Goal: Transaction & Acquisition: Obtain resource

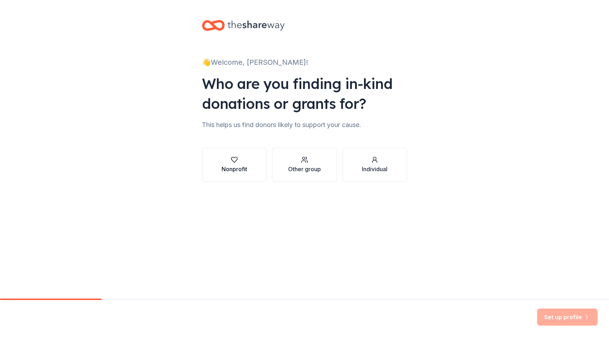
click at [239, 167] on div "Nonprofit" at bounding box center [234, 169] width 26 height 9
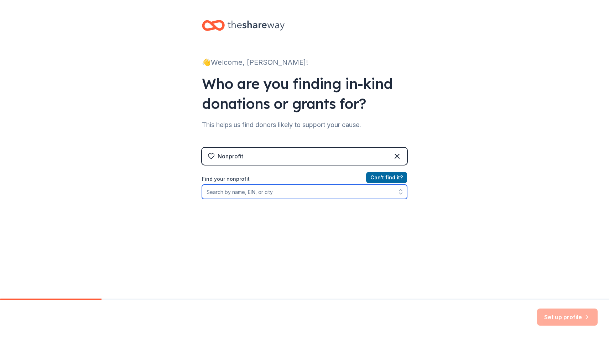
click at [398, 192] on icon "button" at bounding box center [400, 191] width 7 height 7
type input "Bel Aire KS Lions Club"
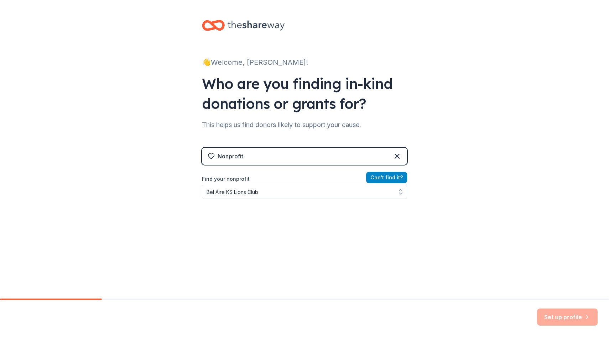
click at [368, 177] on button "Can ' t find it?" at bounding box center [386, 177] width 41 height 11
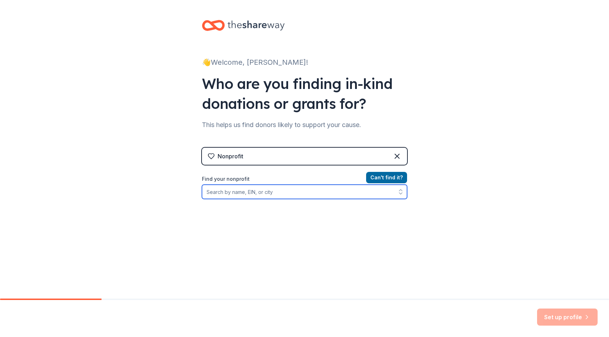
click at [204, 192] on input "Find your nonprofit" at bounding box center [304, 192] width 205 height 14
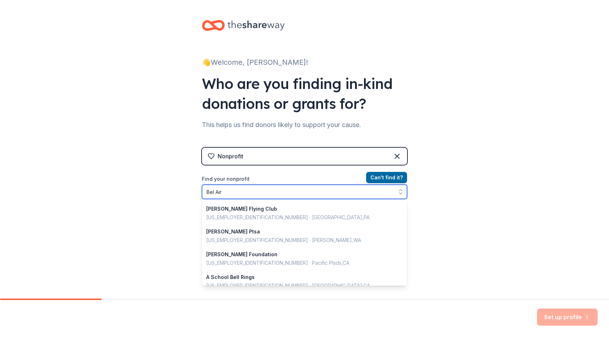
type input "Bel Aire"
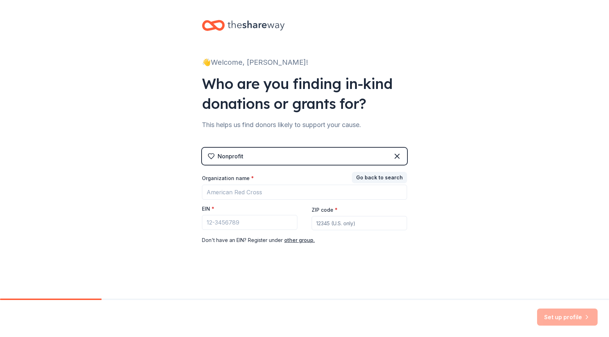
click at [316, 221] on input "ZIP code *" at bounding box center [358, 223] width 95 height 14
type input "67220"
click at [293, 239] on button "other group." at bounding box center [299, 240] width 31 height 9
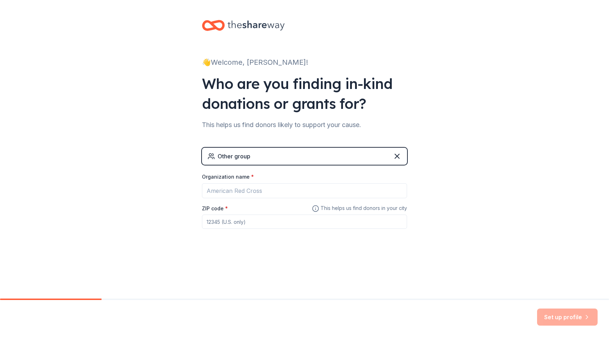
click at [250, 156] on div "Other group" at bounding box center [304, 156] width 205 height 17
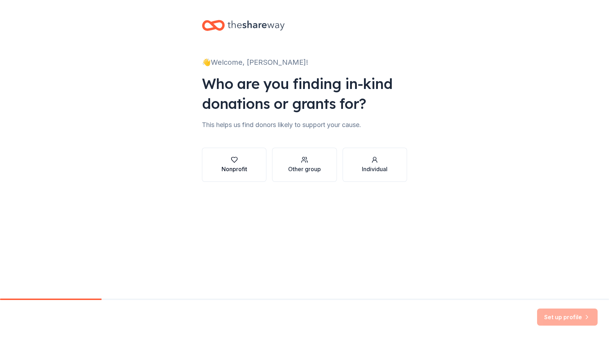
click at [231, 164] on div "Nonprofit" at bounding box center [234, 164] width 26 height 17
click at [309, 164] on div "Other group" at bounding box center [304, 164] width 33 height 17
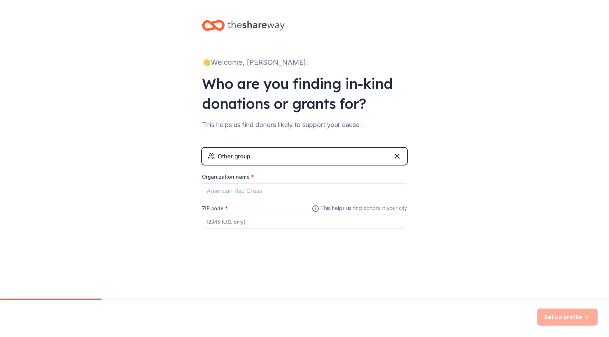
click at [247, 221] on input "ZIP code *" at bounding box center [304, 222] width 205 height 14
type input "67220"
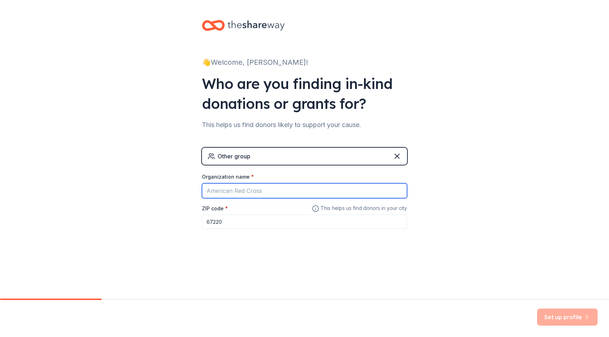
click at [232, 191] on input "Organization name *" at bounding box center [304, 190] width 205 height 15
type input "Koch"
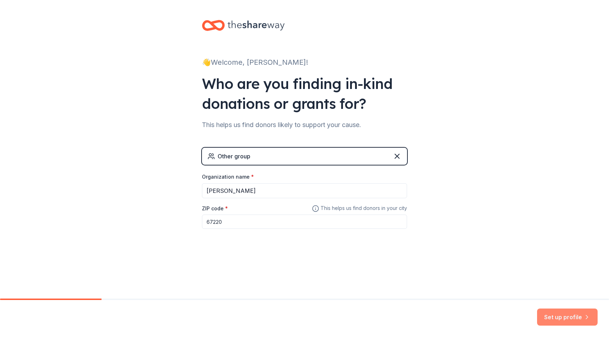
click at [552, 317] on button "Set up profile" at bounding box center [567, 317] width 60 height 17
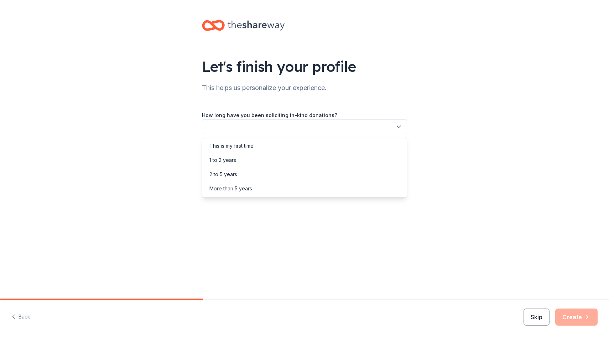
click at [398, 126] on icon "button" at bounding box center [398, 126] width 7 height 7
click at [275, 145] on div "This is my first time!" at bounding box center [304, 146] width 201 height 14
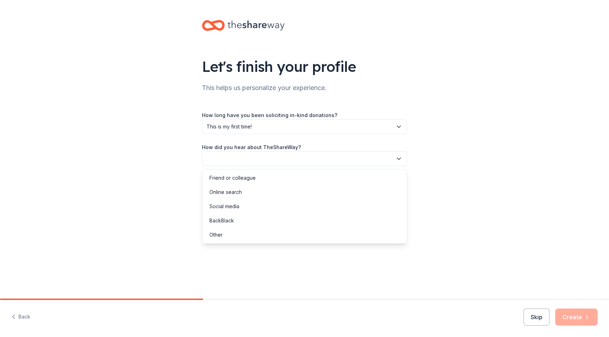
click at [398, 159] on icon "button" at bounding box center [399, 159] width 4 height 2
click at [283, 195] on div "Online search" at bounding box center [304, 192] width 201 height 14
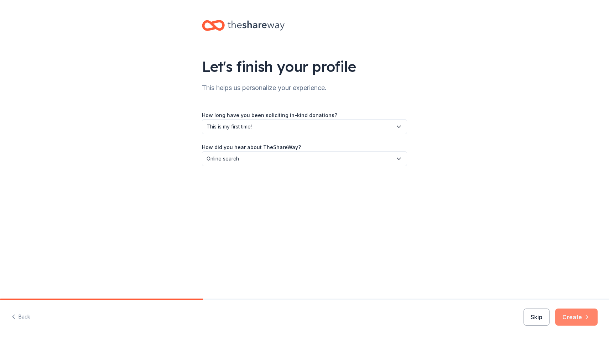
click at [578, 322] on button "Create" at bounding box center [576, 317] width 42 height 17
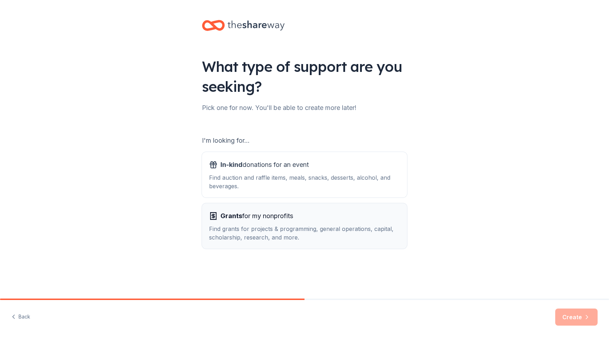
click at [214, 216] on icon "button" at bounding box center [213, 216] width 3 height 3
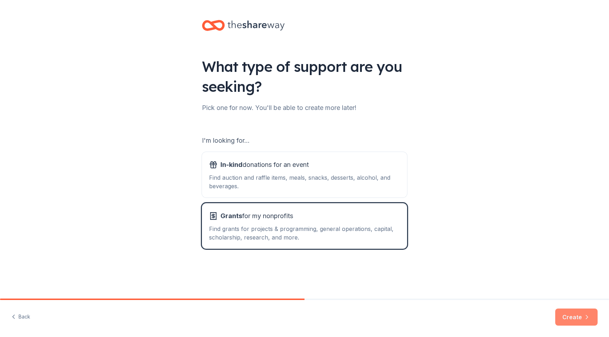
click at [569, 314] on button "Create" at bounding box center [576, 317] width 42 height 17
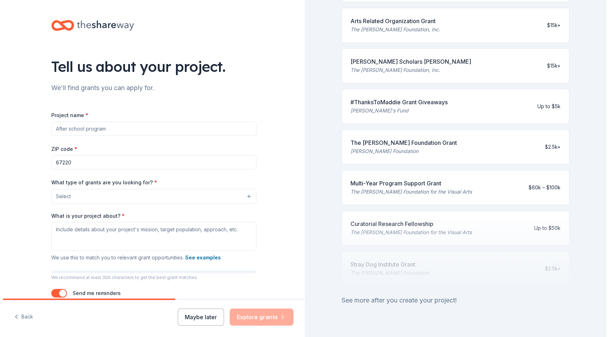
scroll to position [219, 0]
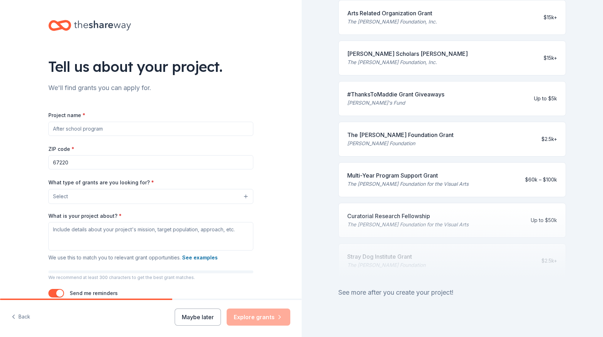
click at [53, 126] on input "Project name *" at bounding box center [150, 129] width 205 height 14
type input "Wheel Chair Swing"
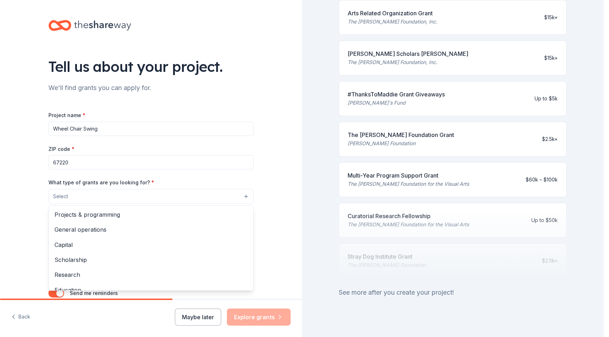
click at [243, 195] on button "Select" at bounding box center [150, 196] width 205 height 15
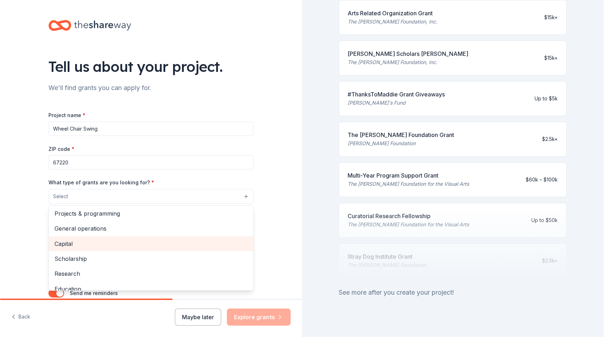
click at [133, 239] on span "Capital" at bounding box center [150, 243] width 193 height 9
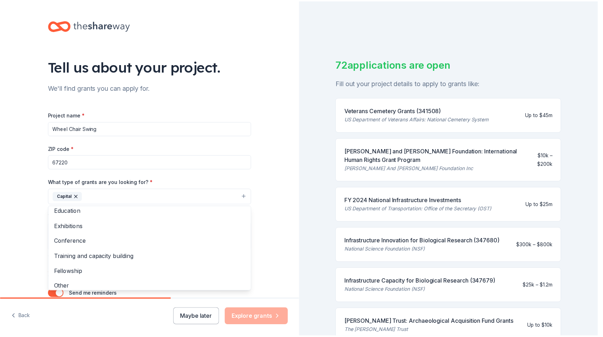
scroll to position [69, 0]
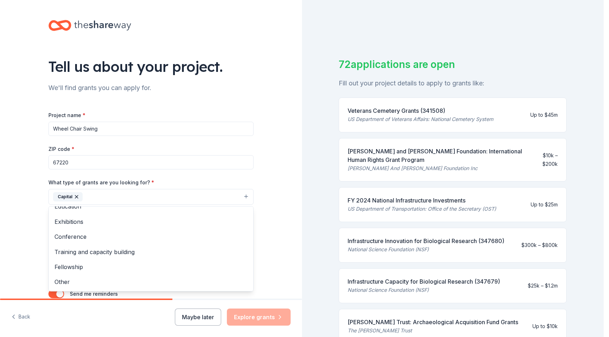
click at [261, 316] on div "Tell us about your project. We'll find grants you can apply for. Project name *…" at bounding box center [151, 168] width 302 height 337
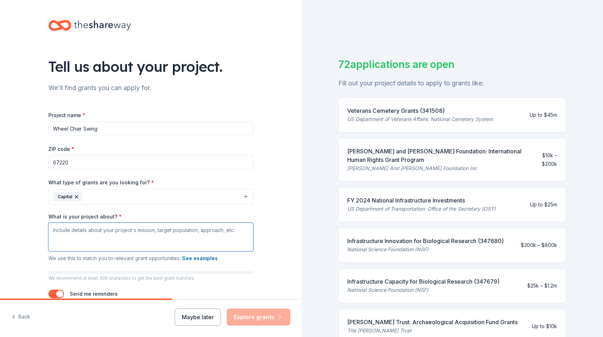
click at [59, 241] on textarea "What is your project about? *" at bounding box center [150, 237] width 205 height 28
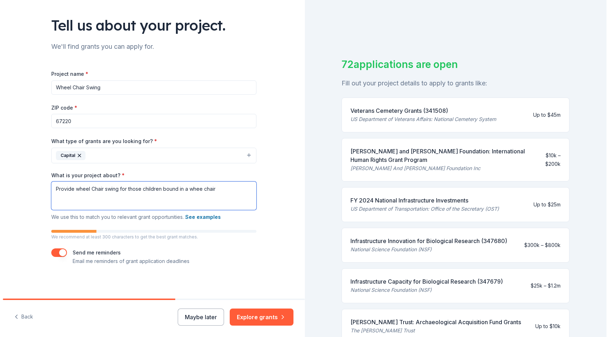
scroll to position [42, 0]
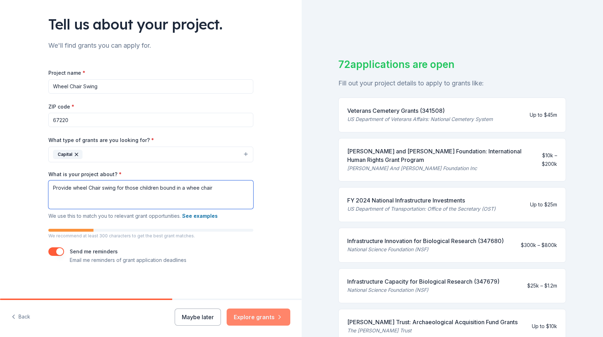
type textarea "Provide wheel Chair swing for those children bound in a whee chair"
click at [243, 317] on button "Explore grants" at bounding box center [259, 317] width 64 height 17
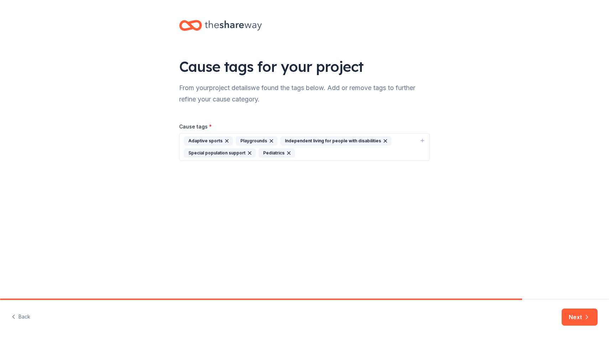
click at [227, 153] on div "Special population support" at bounding box center [220, 152] width 72 height 9
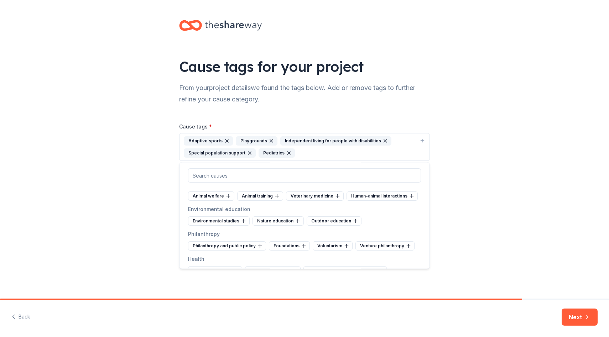
scroll to position [662, 0]
click at [276, 250] on div "Foundations" at bounding box center [289, 245] width 41 height 9
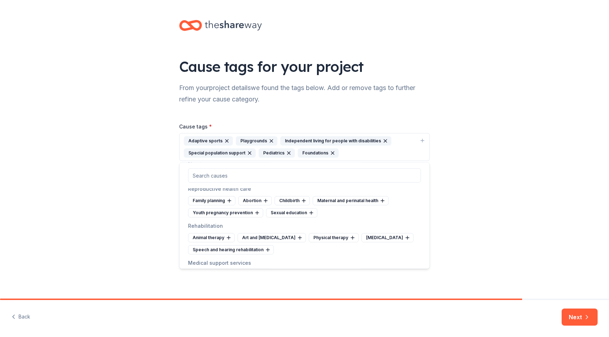
scroll to position [917, 0]
click at [370, 242] on div "Play therapy" at bounding box center [387, 237] width 52 height 9
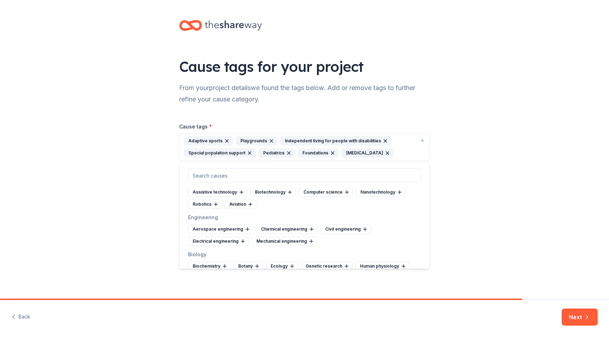
scroll to position [1341, 0]
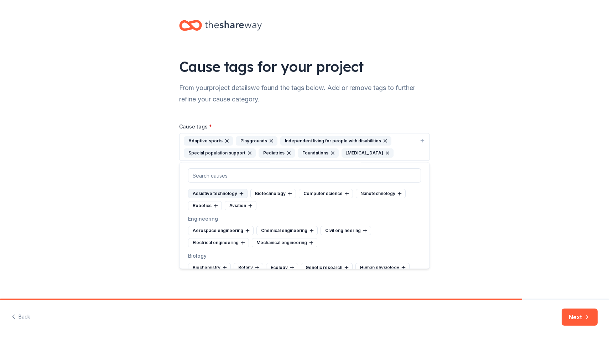
click at [233, 199] on div "Assistive technology" at bounding box center [217, 193] width 59 height 9
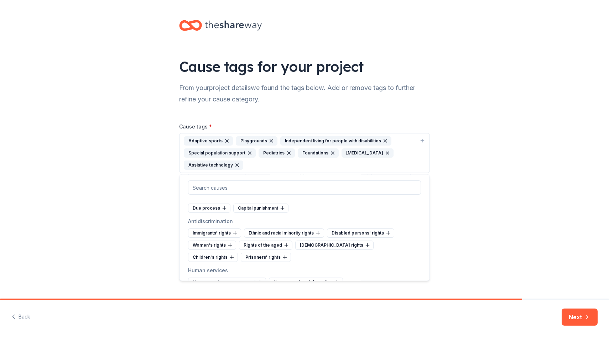
scroll to position [2812, 0]
click at [346, 236] on div "Disabled persons' rights" at bounding box center [360, 231] width 67 height 9
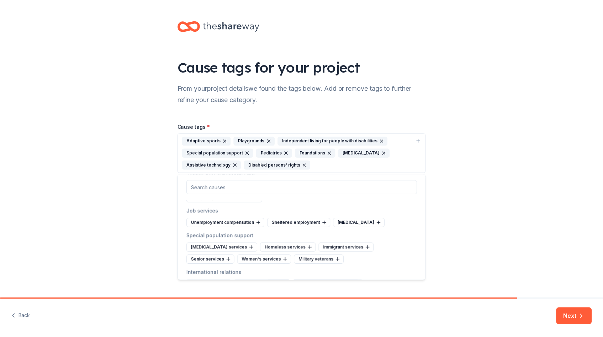
scroll to position [3120, 0]
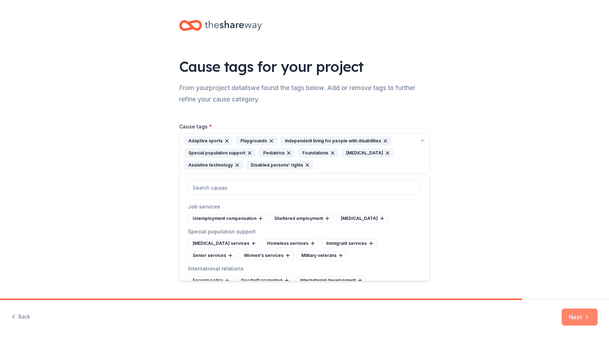
click at [571, 316] on button "Next" at bounding box center [579, 317] width 36 height 17
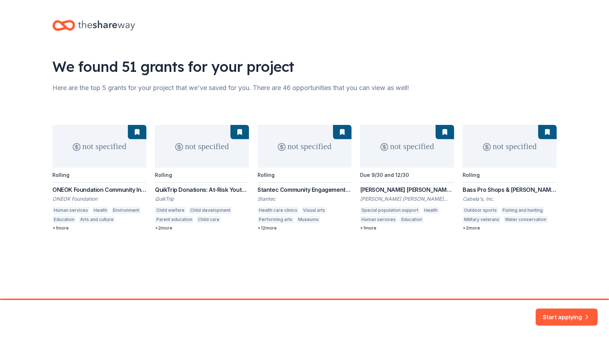
click at [165, 228] on div "not specified Rolling ONEOK Foundation Community Investments Grants ONEOK Found…" at bounding box center [304, 178] width 504 height 106
click at [158, 226] on div "not specified Rolling ONEOK Foundation Community Investments Grants ONEOK Found…" at bounding box center [304, 178] width 504 height 106
click at [370, 227] on div "not specified Rolling ONEOK Foundation Community Investments Grants ONEOK Found…" at bounding box center [304, 178] width 504 height 106
click at [374, 211] on div "not specified Rolling ONEOK Foundation Community Investments Grants ONEOK Found…" at bounding box center [304, 178] width 504 height 106
click at [550, 312] on button "Start applying" at bounding box center [566, 312] width 62 height 17
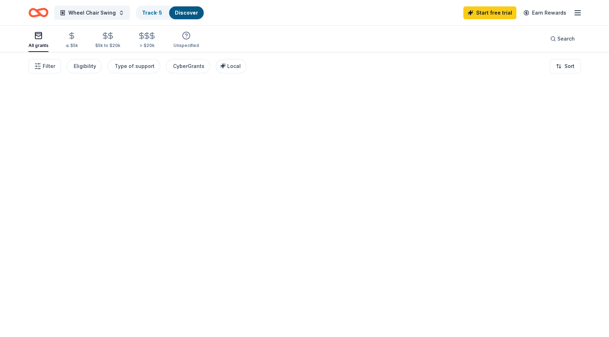
click at [550, 312] on div at bounding box center [304, 194] width 609 height 285
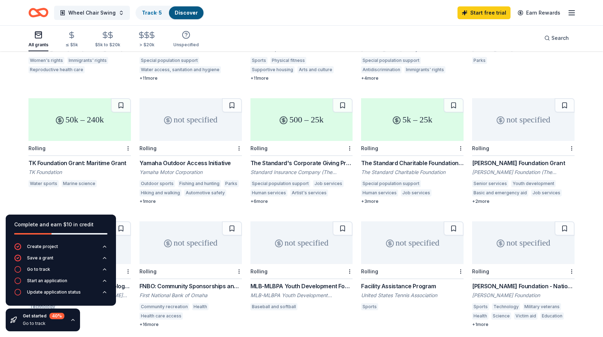
scroll to position [276, 0]
click at [184, 110] on div "not specified" at bounding box center [191, 119] width 102 height 43
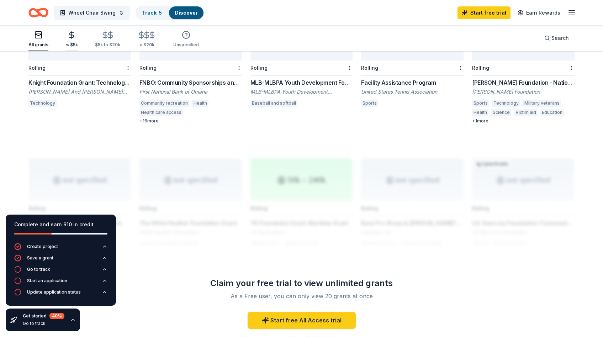
scroll to position [485, 0]
